Goal: Entertainment & Leisure: Consume media (video, audio)

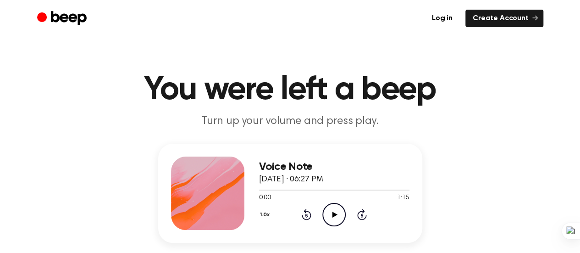
click at [331, 211] on icon "Play Audio" at bounding box center [333, 214] width 23 height 23
click at [336, 210] on icon "Play Audio" at bounding box center [333, 214] width 23 height 23
click at [336, 213] on icon at bounding box center [334, 214] width 5 height 6
